Goal: Task Accomplishment & Management: Use online tool/utility

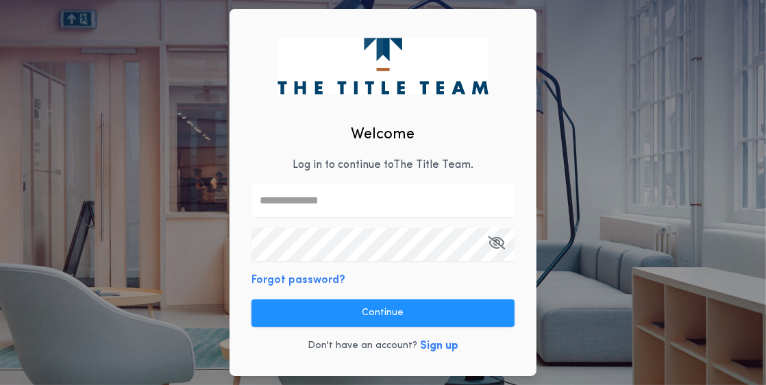
type input "**********"
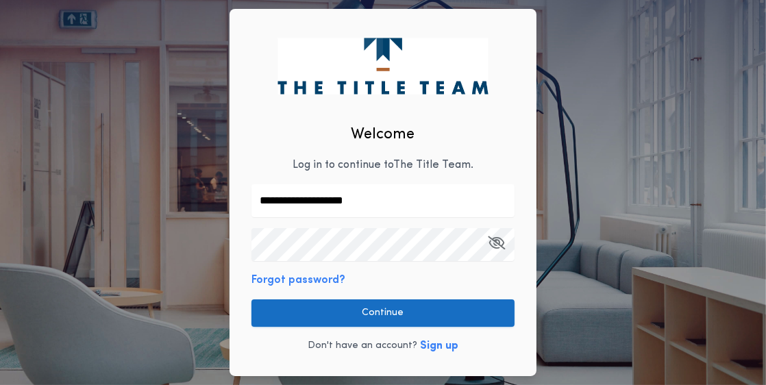
click at [359, 317] on button "Continue" at bounding box center [382, 312] width 263 height 27
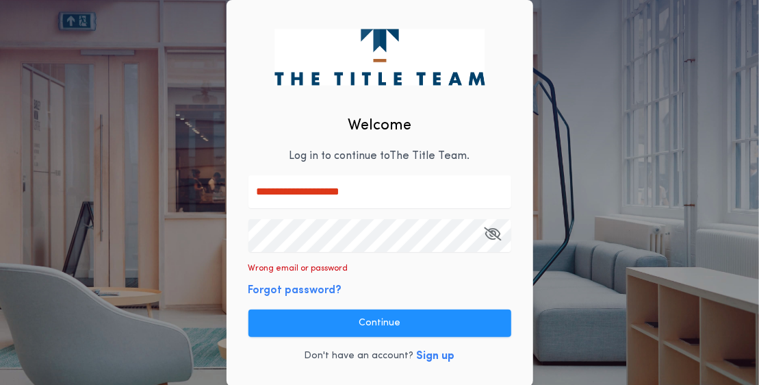
click at [497, 233] on icon "button" at bounding box center [493, 233] width 17 height 1
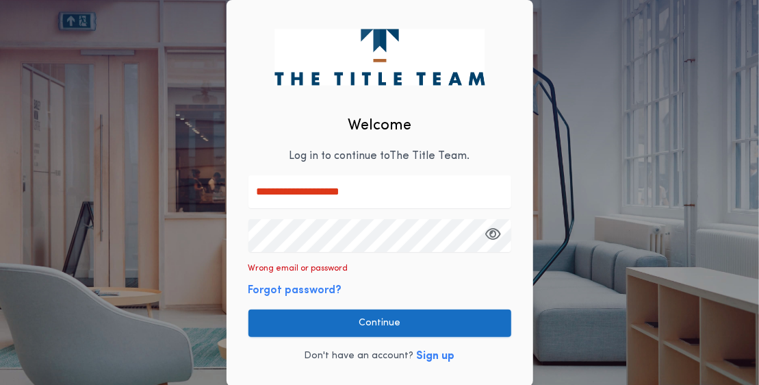
click at [279, 317] on button "Continue" at bounding box center [380, 322] width 263 height 27
click at [414, 320] on button "Continue" at bounding box center [380, 322] width 263 height 27
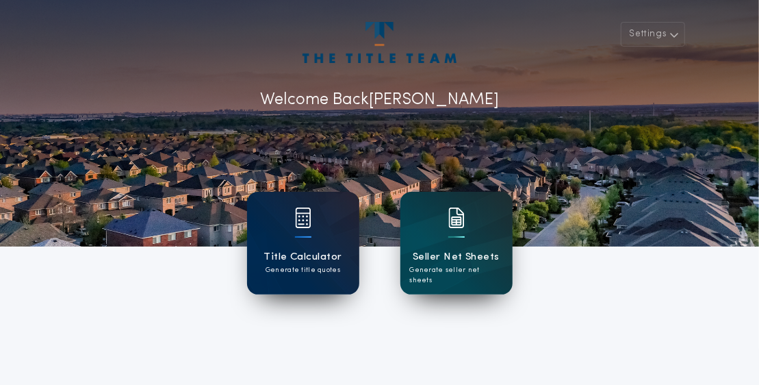
click at [300, 249] on h1 "Title Calculator" at bounding box center [303, 257] width 78 height 16
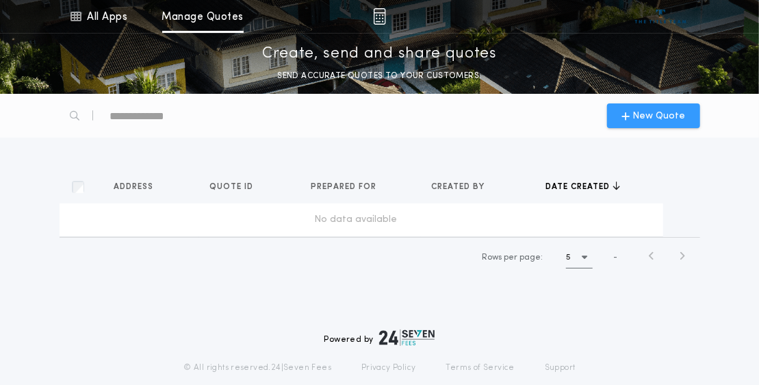
click at [670, 116] on span "New Quote" at bounding box center [659, 116] width 53 height 14
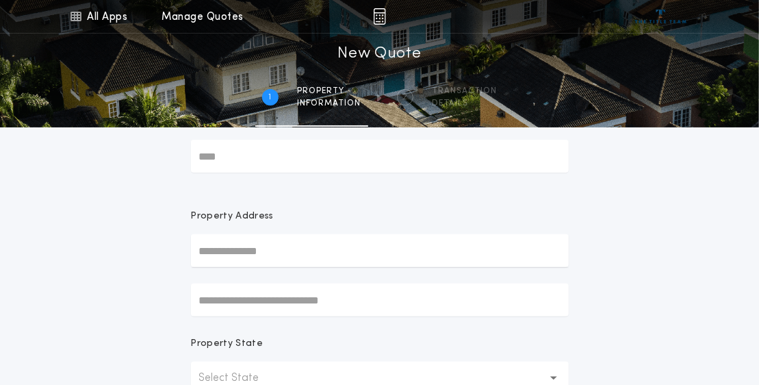
scroll to position [39, 0]
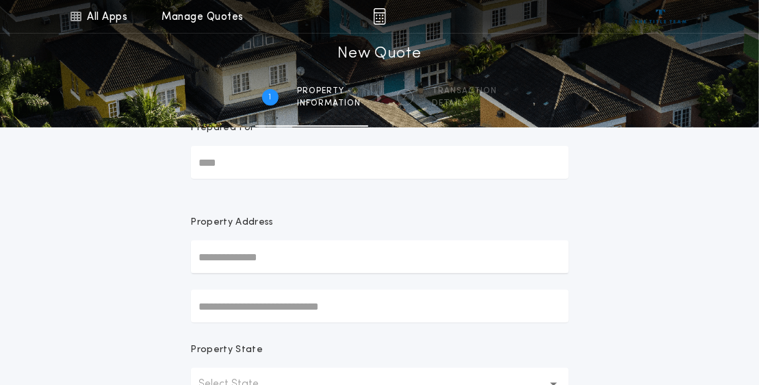
click at [277, 175] on input "Prepared For" at bounding box center [380, 162] width 378 height 33
click at [84, 14] on link "All Apps" at bounding box center [99, 16] width 62 height 33
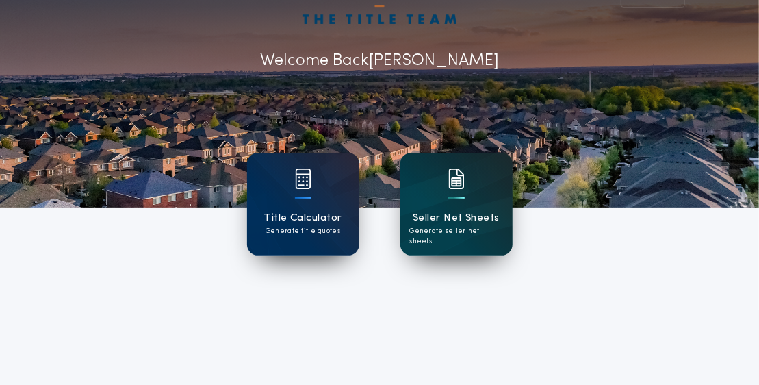
click at [452, 195] on div at bounding box center [456, 187] width 16 height 38
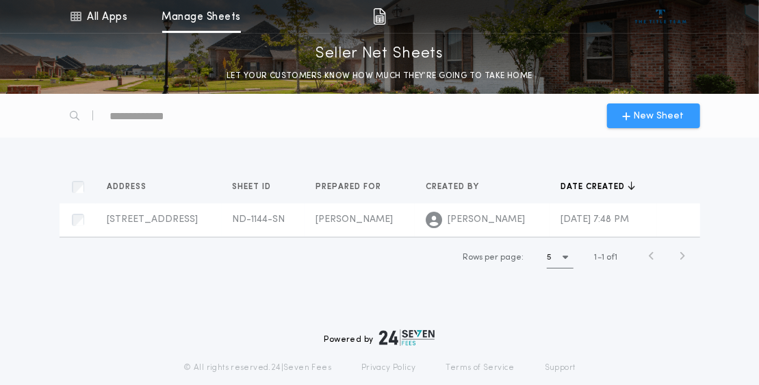
click at [631, 114] on icon "button" at bounding box center [627, 115] width 8 height 11
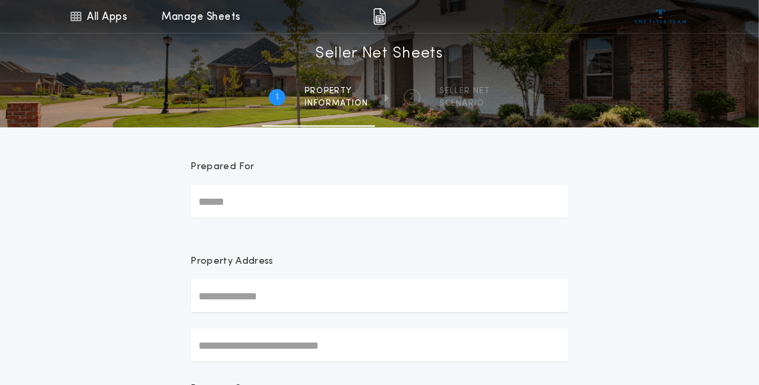
click at [268, 200] on input "Prepared For" at bounding box center [380, 201] width 378 height 33
click at [268, 201] on input "Prepared For" at bounding box center [380, 201] width 378 height 33
type input "**"
click at [229, 299] on input "text" at bounding box center [380, 295] width 378 height 33
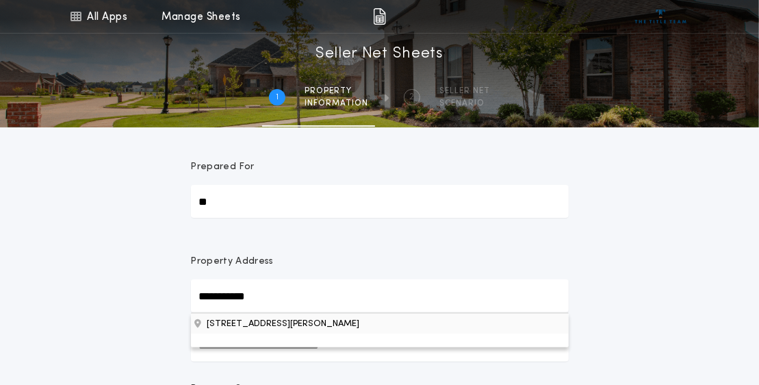
click at [232, 329] on button "[STREET_ADDRESS][PERSON_NAME]" at bounding box center [380, 323] width 378 height 21
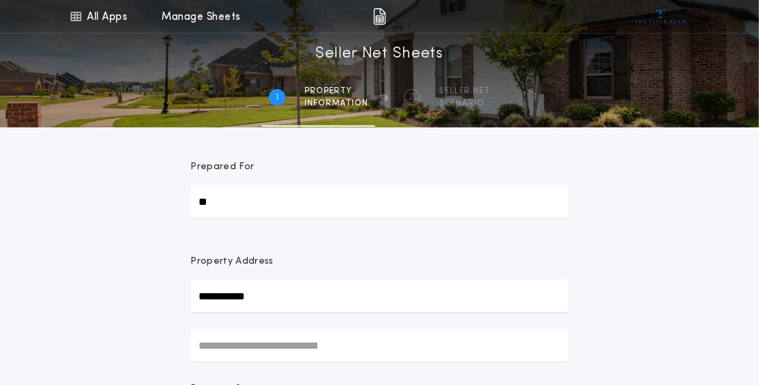
type input "**********"
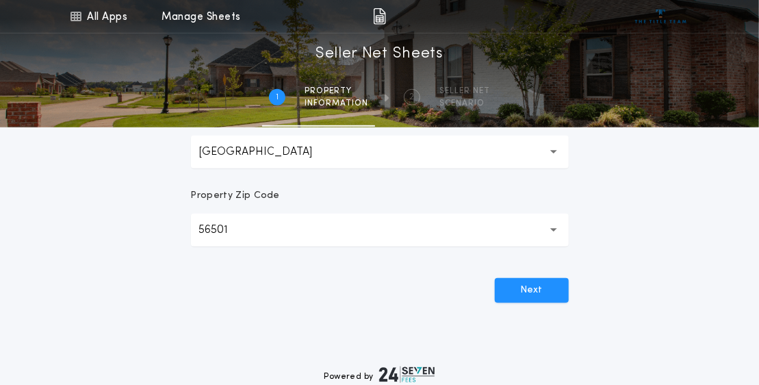
scroll to position [428, 0]
click at [529, 290] on button "Next" at bounding box center [532, 289] width 74 height 25
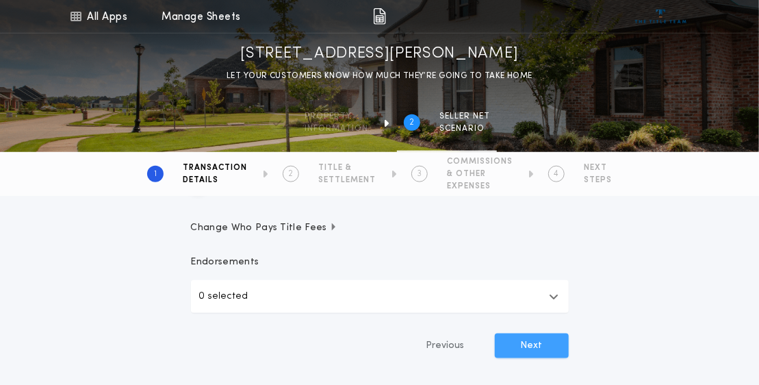
scroll to position [466, 0]
click at [531, 344] on button "Next" at bounding box center [532, 347] width 74 height 25
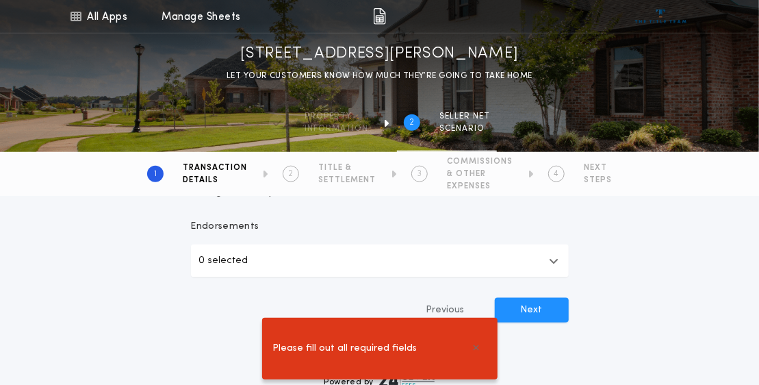
scroll to position [590, 0]
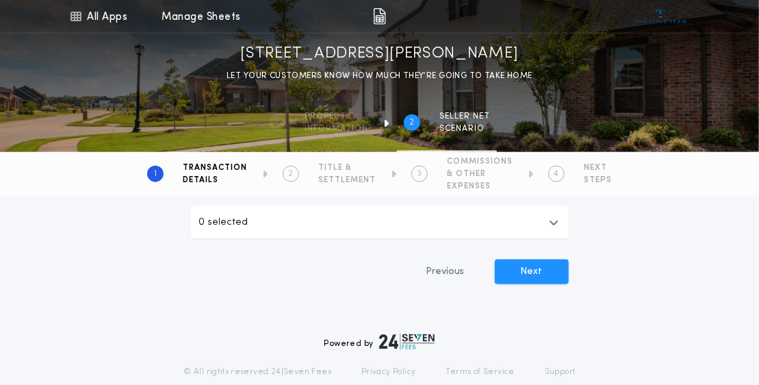
click at [550, 218] on icon "button" at bounding box center [554, 222] width 10 height 11
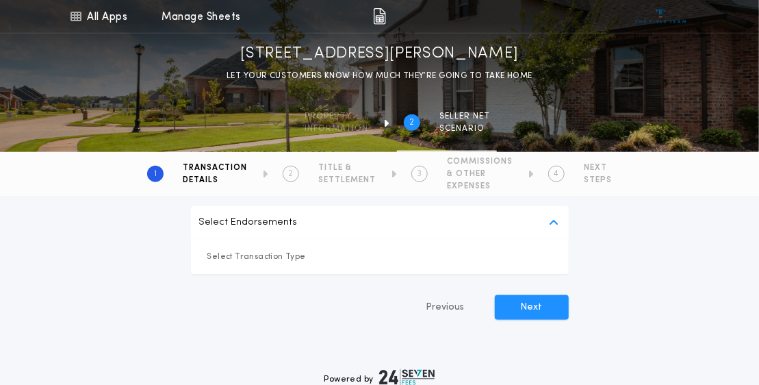
click at [556, 224] on icon "button" at bounding box center [554, 222] width 10 height 11
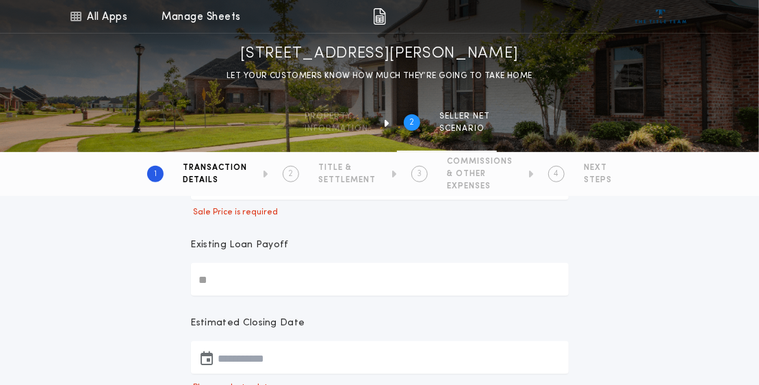
scroll to position [194, 0]
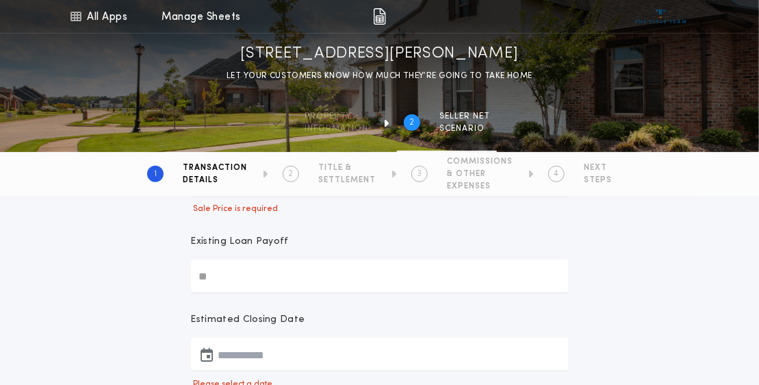
click at [208, 355] on icon "button" at bounding box center [207, 354] width 12 height 1
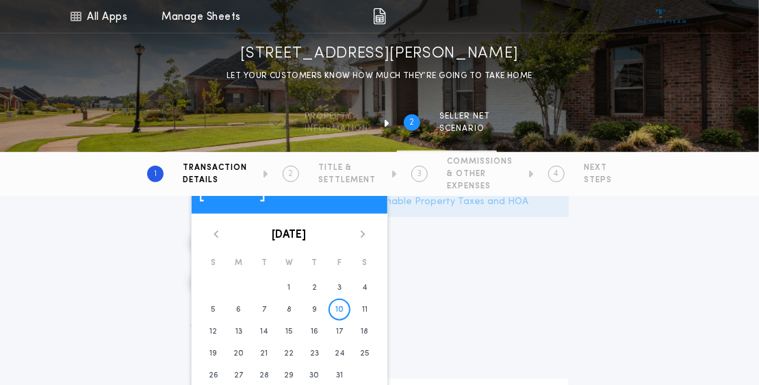
scroll to position [420, 0]
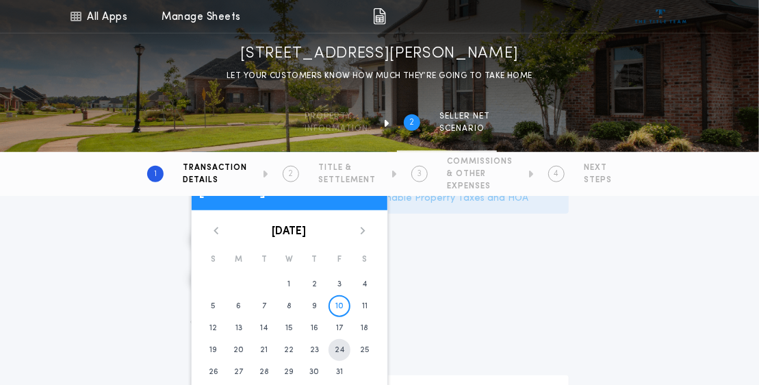
click at [340, 346] on time "24" at bounding box center [340, 349] width 10 height 11
type input "**********"
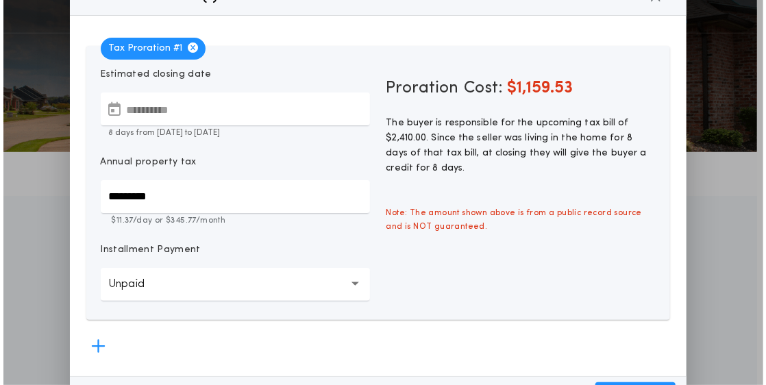
scroll to position [444, 0]
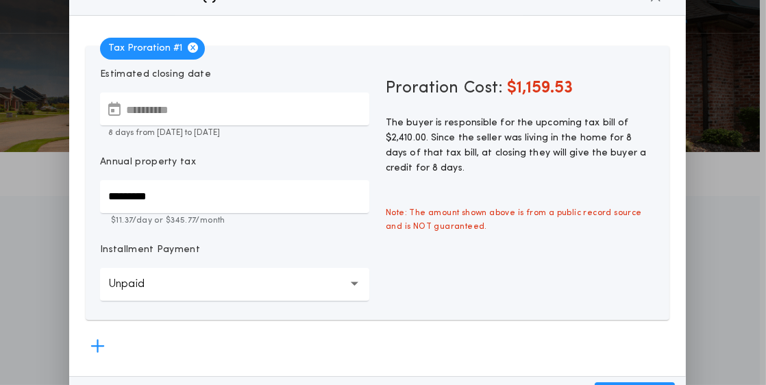
click at [351, 281] on icon "button" at bounding box center [355, 283] width 8 height 5
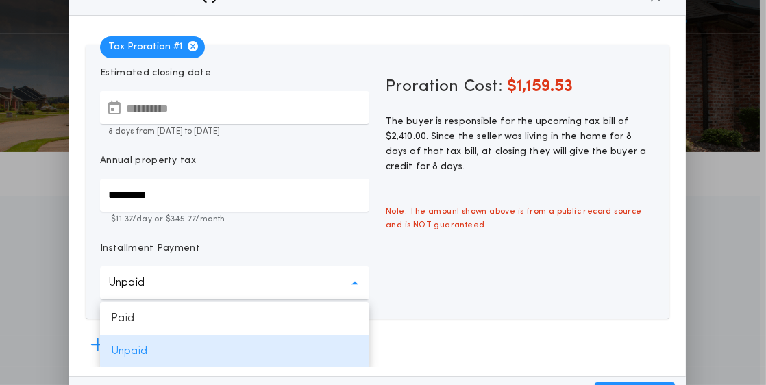
click at [351, 279] on icon "button" at bounding box center [355, 282] width 8 height 33
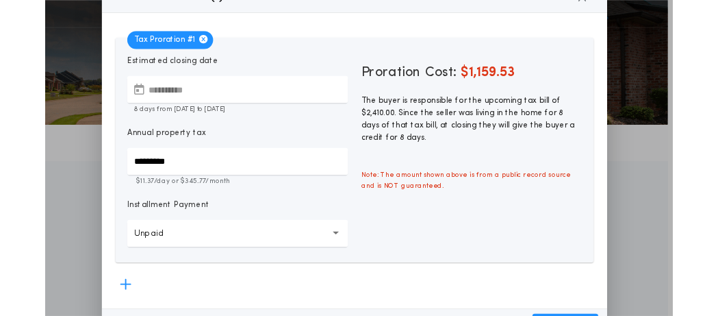
scroll to position [3, 0]
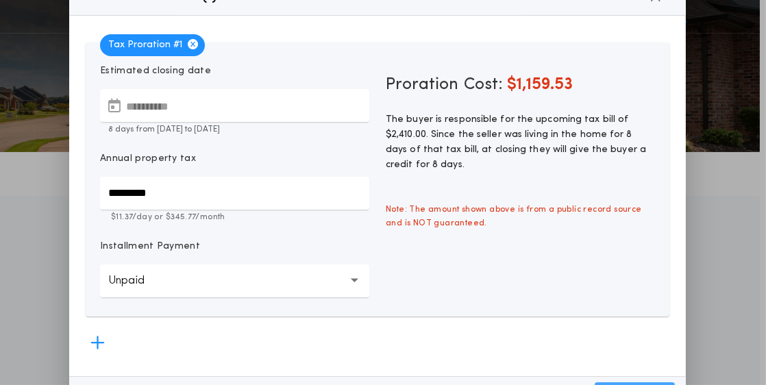
type input "*****"
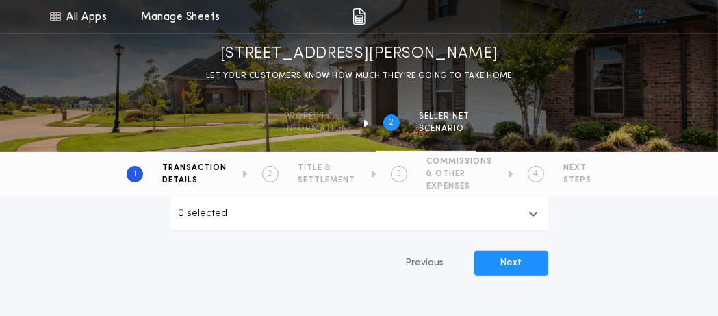
scroll to position [547, 0]
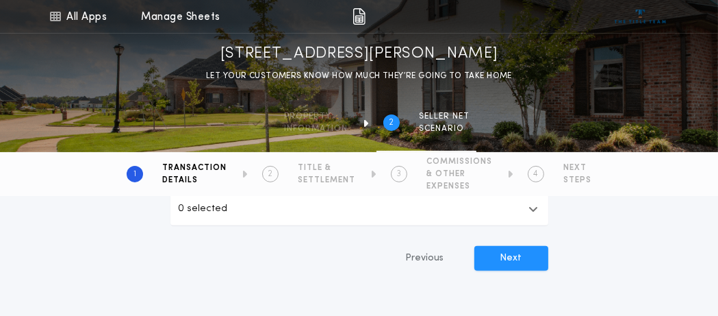
click at [534, 207] on icon "button" at bounding box center [534, 208] width 10 height 11
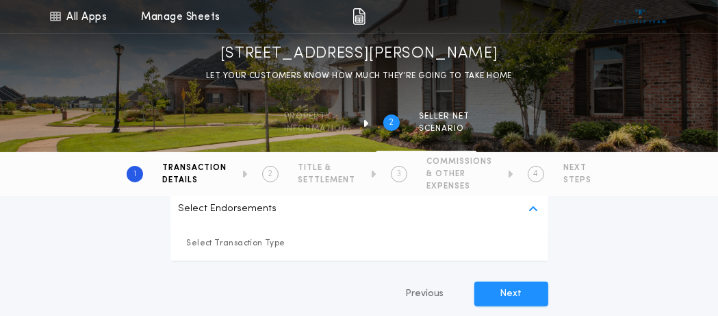
click at [534, 207] on icon "button" at bounding box center [534, 208] width 10 height 11
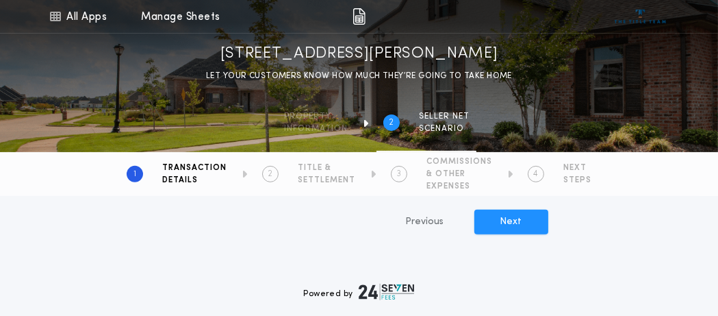
scroll to position [581, 0]
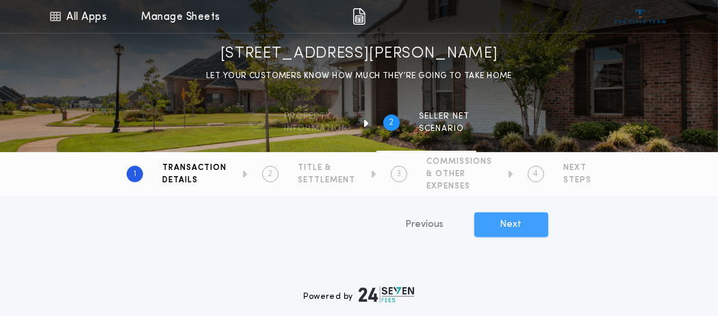
click at [502, 225] on button "Next" at bounding box center [512, 224] width 74 height 25
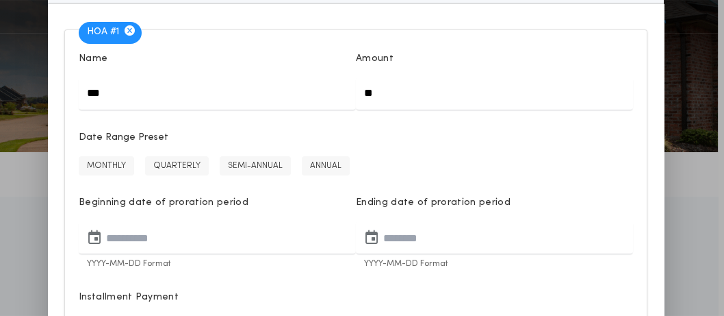
scroll to position [0, 0]
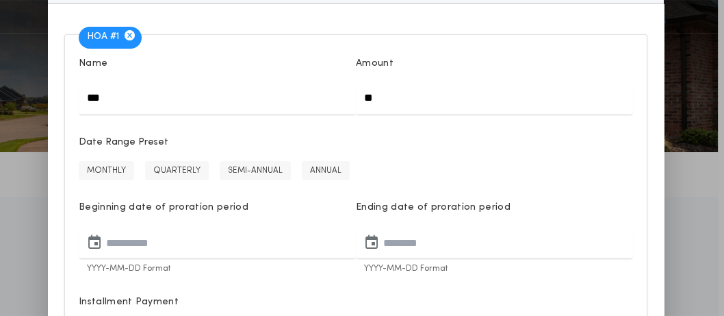
click at [130, 34] on icon "button" at bounding box center [130, 35] width 10 height 10
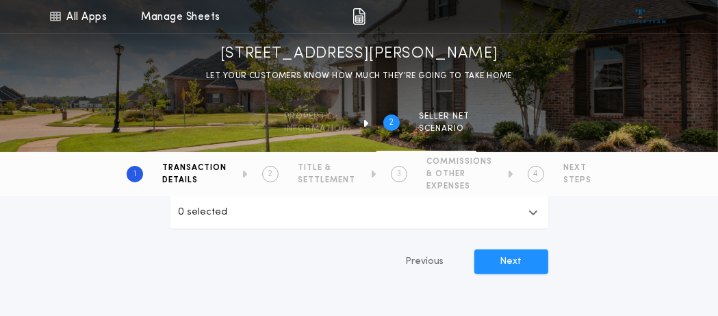
scroll to position [548, 0]
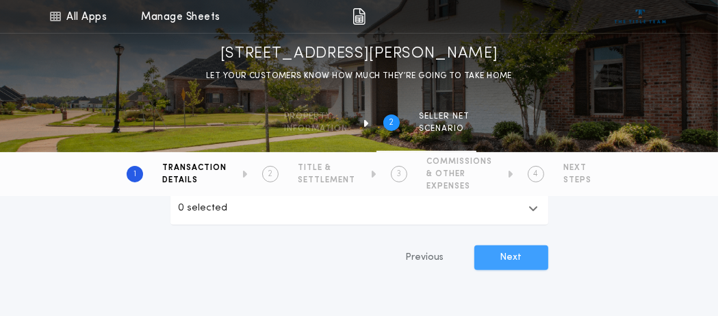
click at [527, 254] on button "Next" at bounding box center [512, 257] width 74 height 25
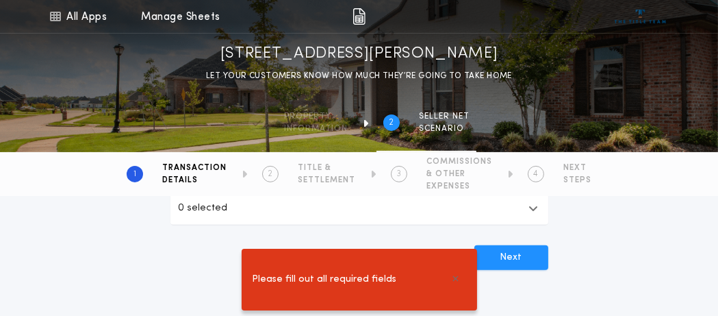
click at [455, 278] on icon "button" at bounding box center [456, 279] width 6 height 8
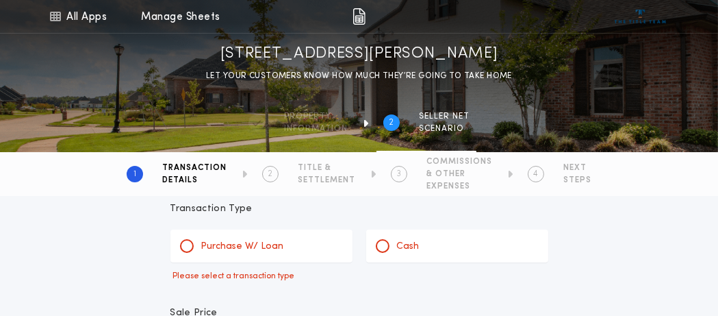
scroll to position [31, 0]
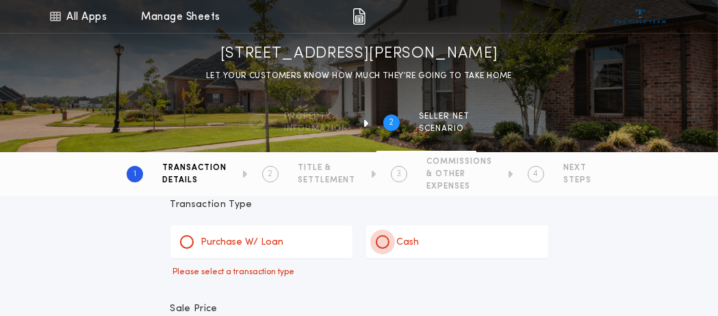
click at [379, 238] on div at bounding box center [383, 242] width 14 height 14
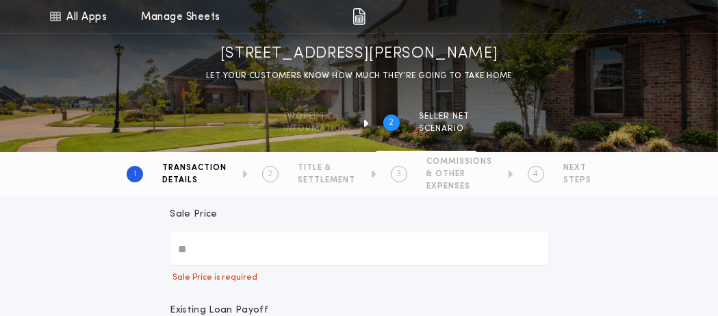
scroll to position [112, 0]
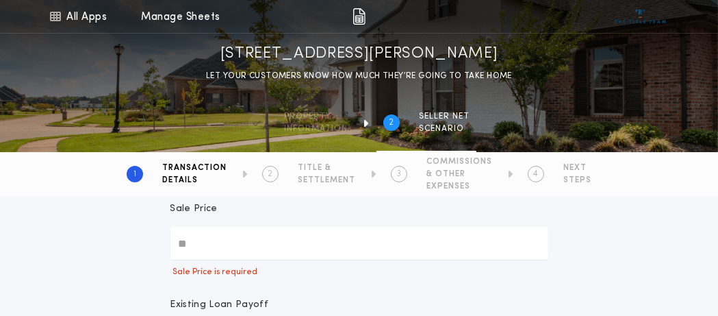
click at [211, 247] on input "Sale Price" at bounding box center [359, 243] width 378 height 33
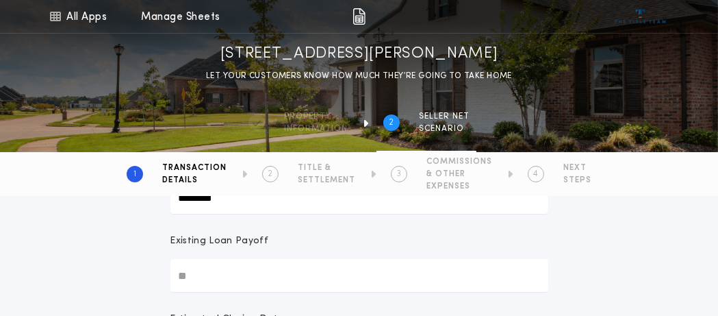
scroll to position [175, 0]
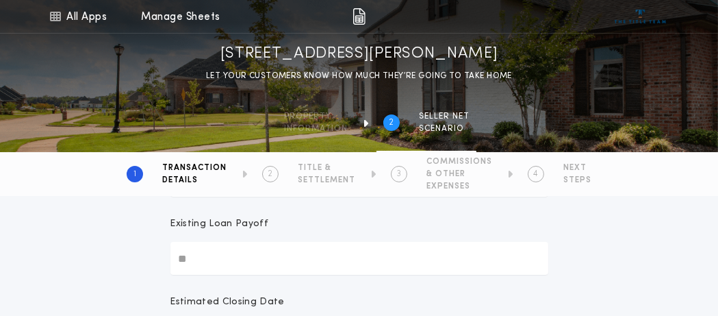
type input "********"
click at [203, 259] on input "Existing Loan Payoff" at bounding box center [359, 258] width 378 height 33
type input "**"
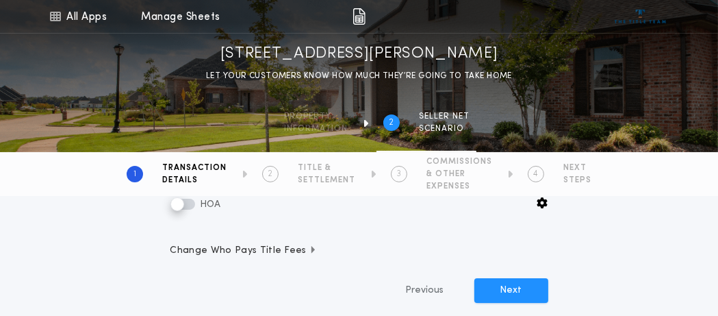
scroll to position [402, 0]
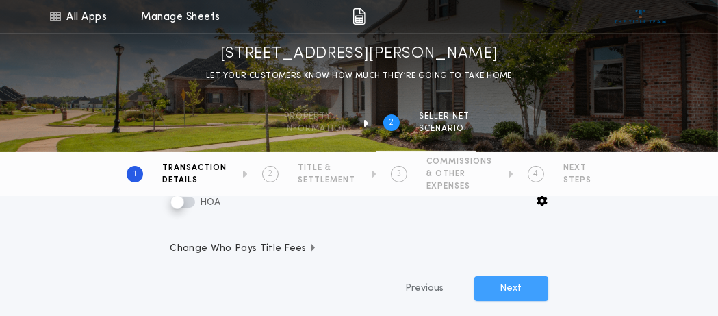
click at [507, 286] on button "Next" at bounding box center [512, 288] width 74 height 25
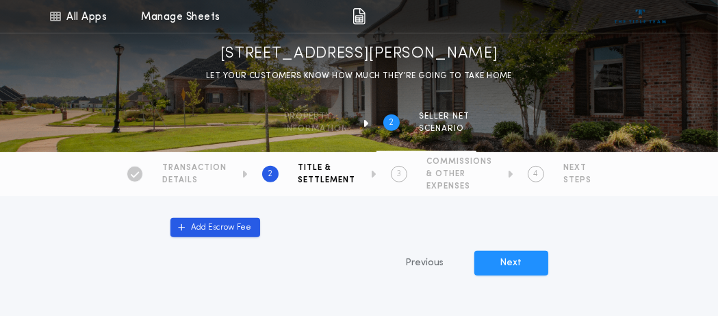
scroll to position [736, 0]
click at [508, 263] on button "Next" at bounding box center [512, 263] width 74 height 25
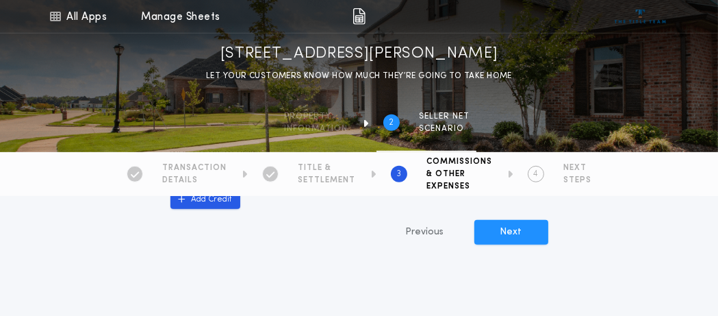
scroll to position [919, 0]
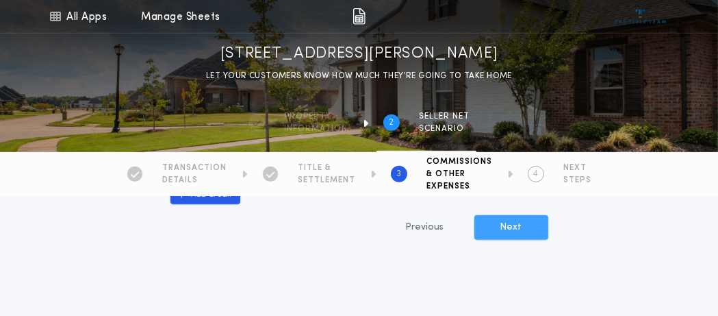
click at [511, 229] on button "Next" at bounding box center [512, 227] width 74 height 25
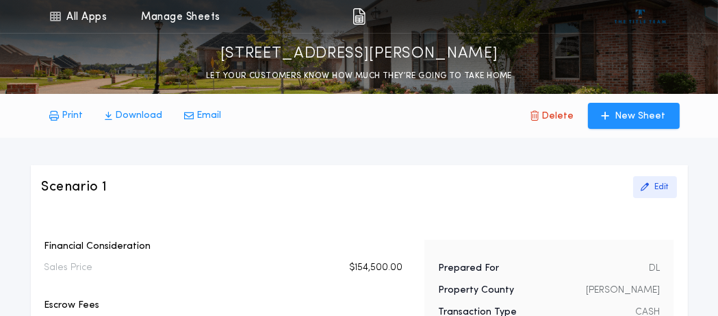
click at [657, 187] on p "Edit" at bounding box center [662, 186] width 14 height 11
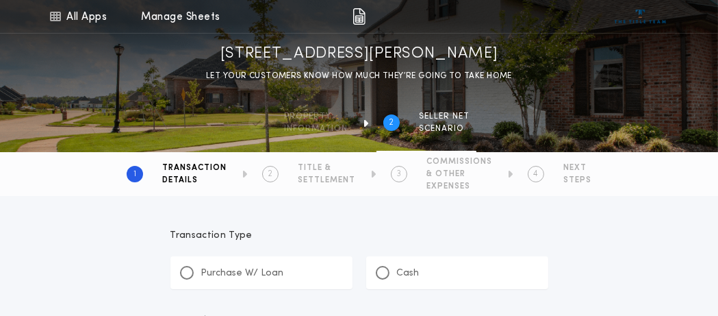
type input "********"
type input "**"
type input "**********"
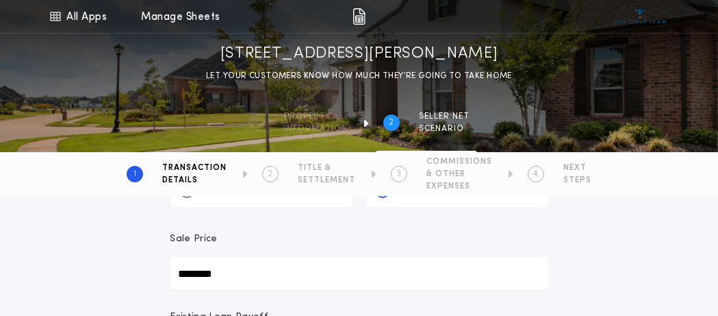
scroll to position [101, 0]
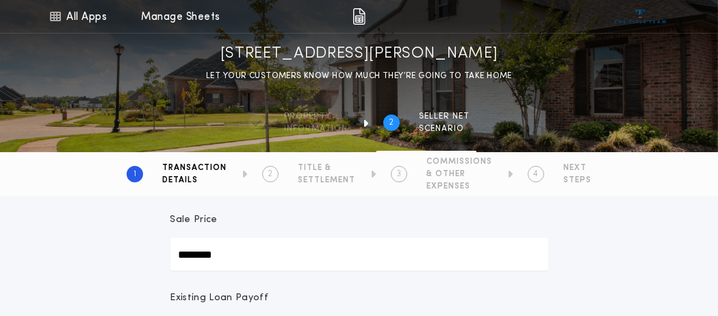
click at [219, 257] on input "********" at bounding box center [359, 254] width 378 height 33
type input "********"
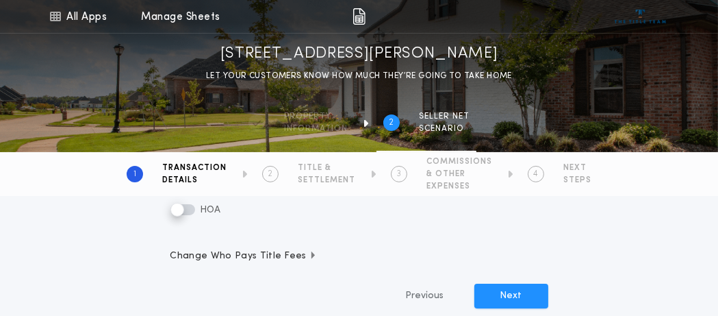
scroll to position [386, 0]
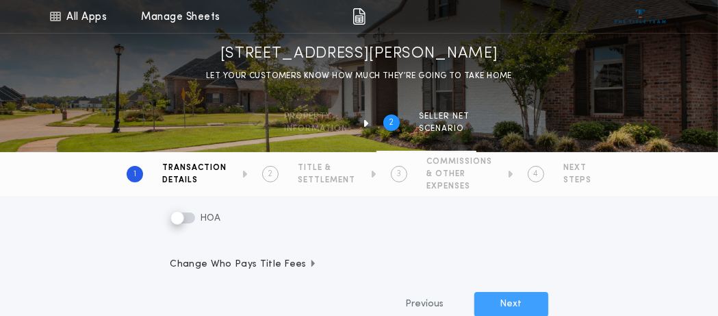
click at [508, 303] on button "Next" at bounding box center [512, 304] width 74 height 25
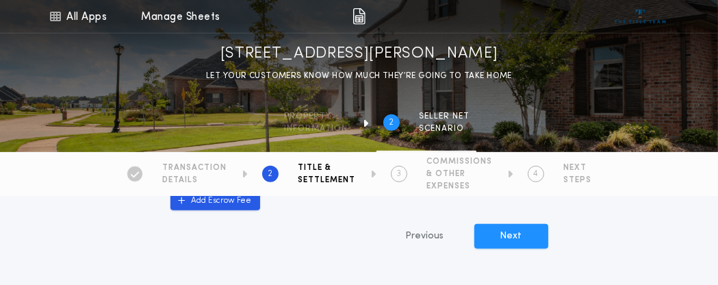
scroll to position [762, 0]
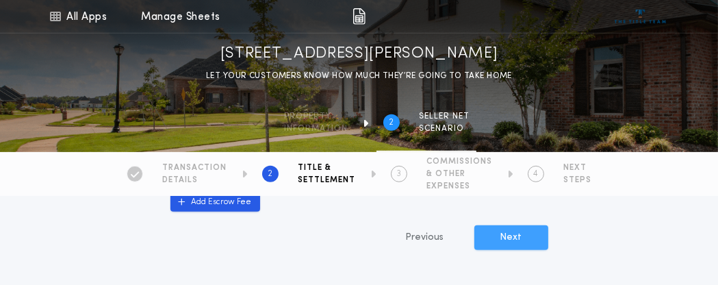
click at [508, 241] on button "Next" at bounding box center [512, 237] width 74 height 25
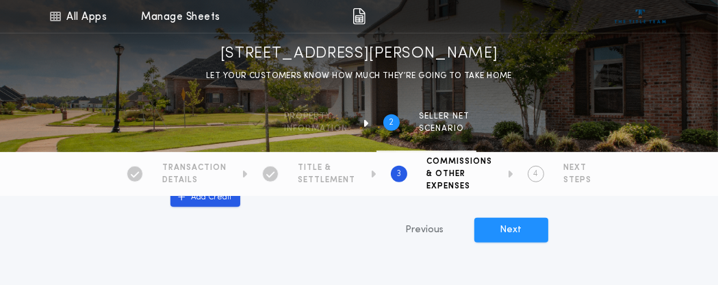
scroll to position [916, 0]
click at [496, 229] on button "Next" at bounding box center [512, 230] width 74 height 25
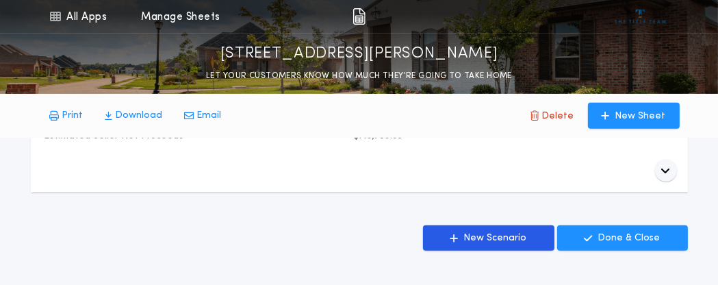
scroll to position [644, 0]
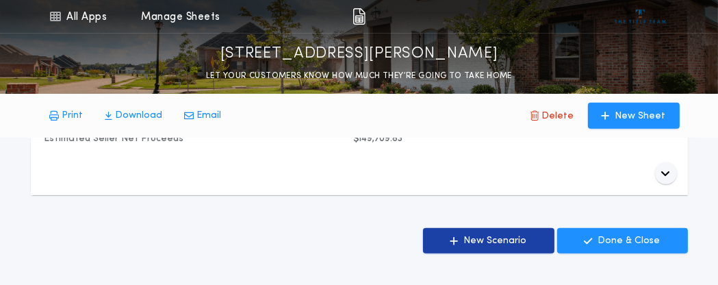
click at [536, 236] on button "New Scenario" at bounding box center [488, 240] width 131 height 25
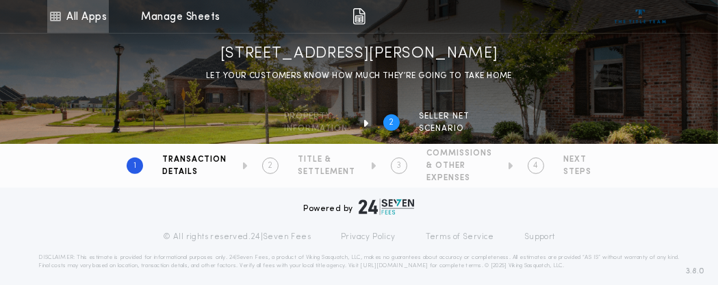
scroll to position [688, 0]
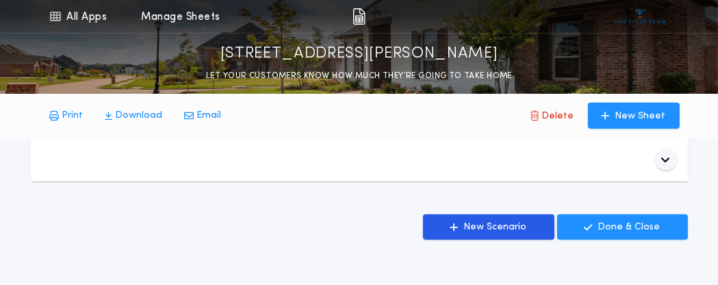
scroll to position [659, 0]
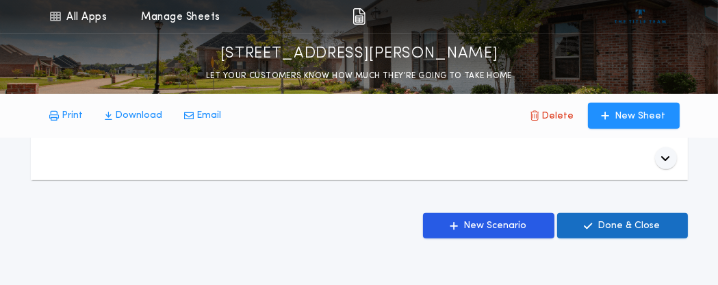
click at [617, 223] on p "Done & Close" at bounding box center [629, 226] width 62 height 14
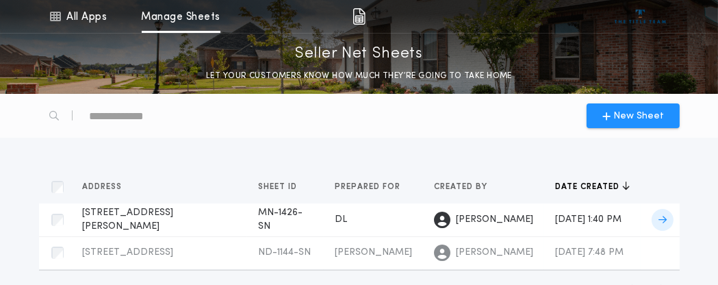
click at [564, 214] on span "[DATE] 1:40 PM" at bounding box center [588, 219] width 66 height 10
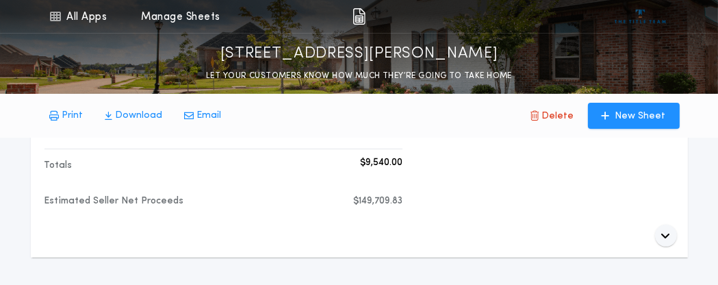
scroll to position [581, 0]
